Goal: Information Seeking & Learning: Learn about a topic

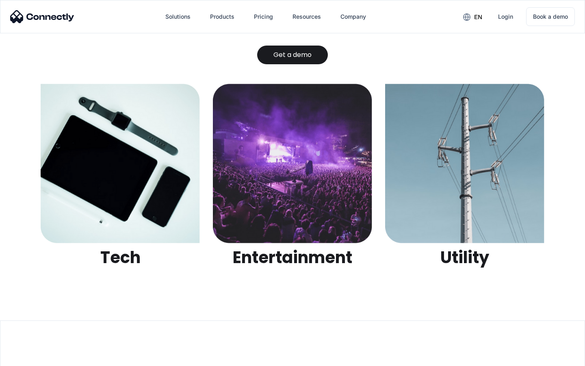
scroll to position [2564, 0]
